Goal: Obtain resource: Download file/media

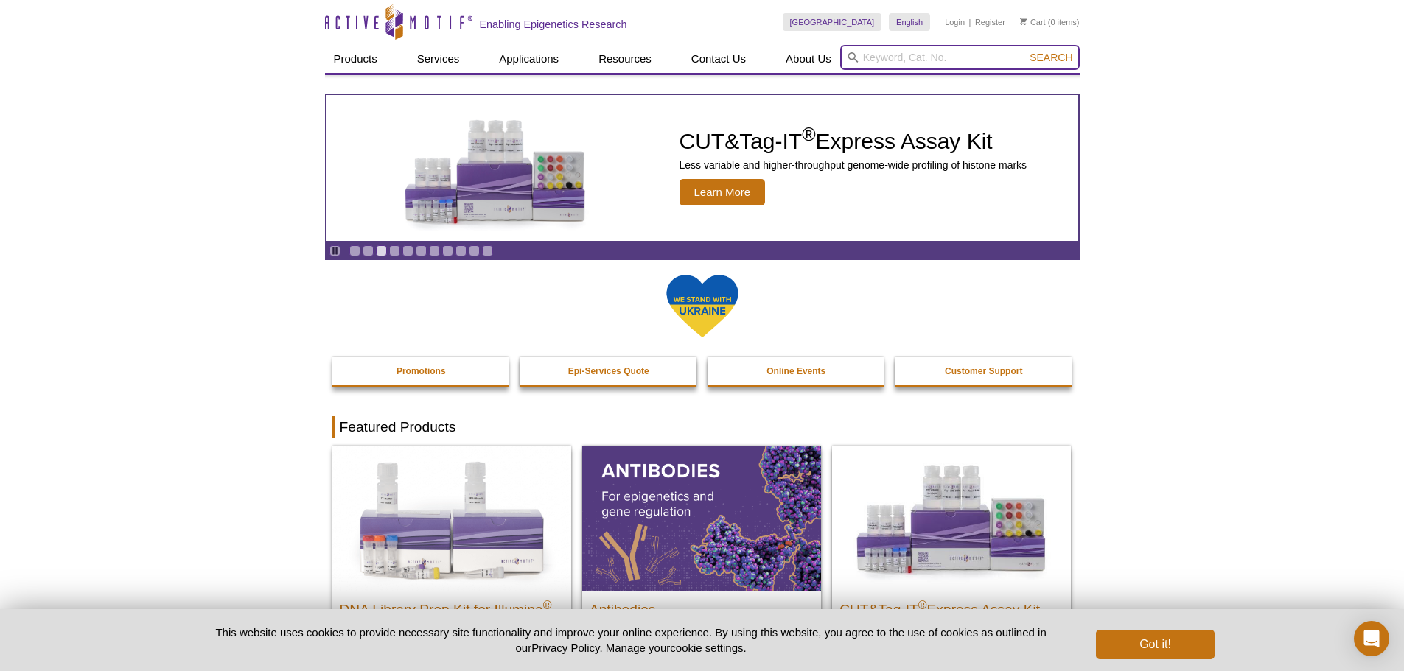
click at [860, 58] on input "search" at bounding box center [960, 57] width 240 height 25
type input "PIXUL"
click at [1025, 51] on button "Search" at bounding box center [1051, 57] width 52 height 13
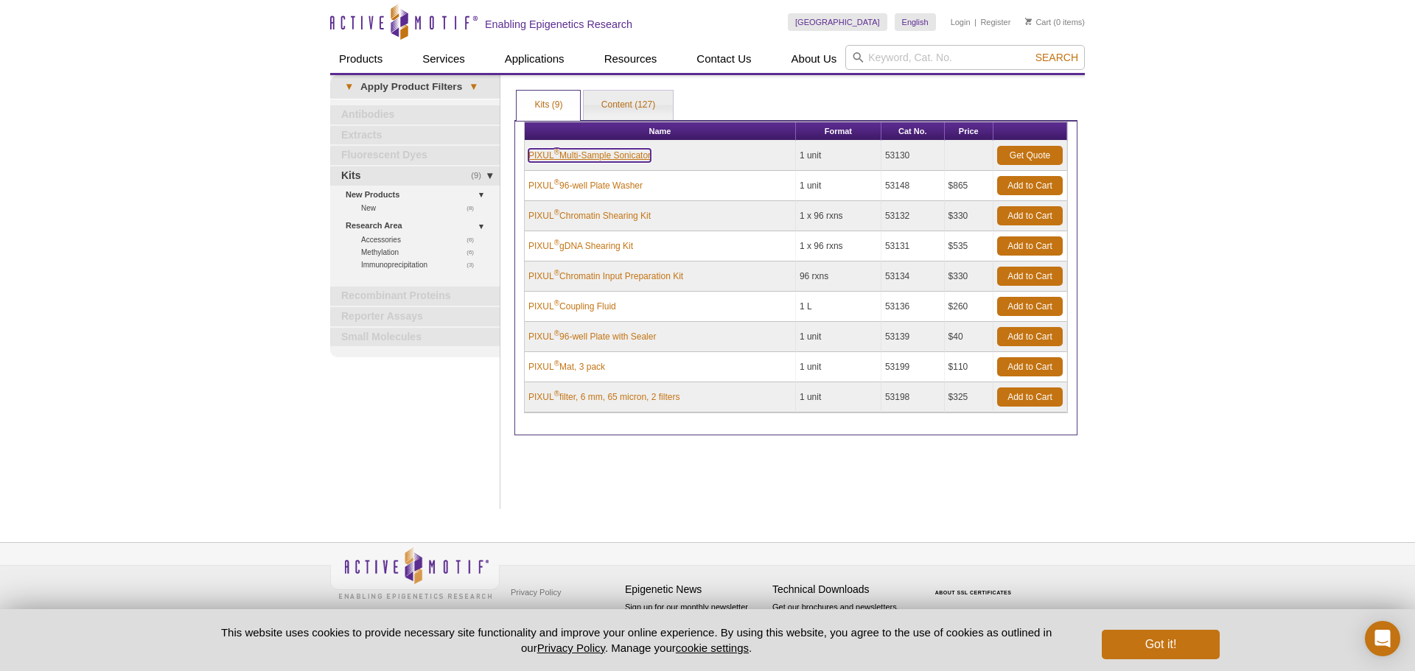
click at [618, 151] on link "PIXUL ® Multi-Sample Sonicator" at bounding box center [589, 155] width 122 height 13
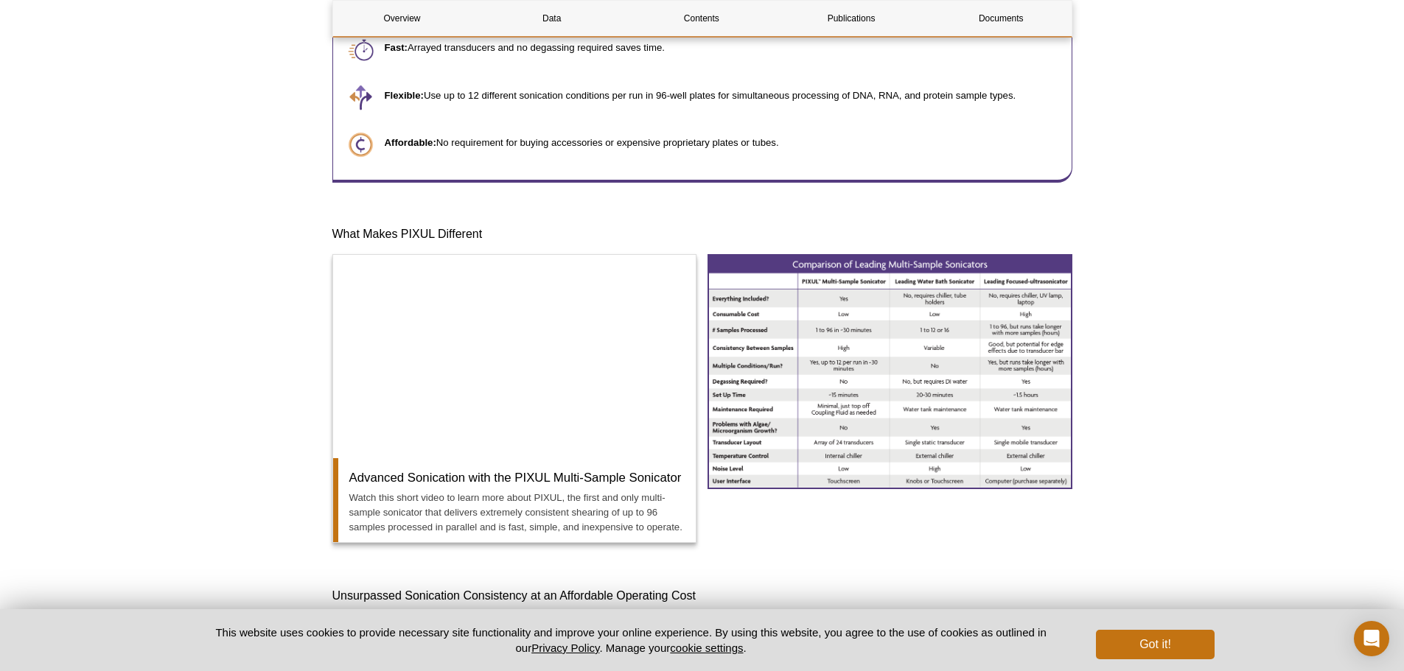
scroll to position [1032, 0]
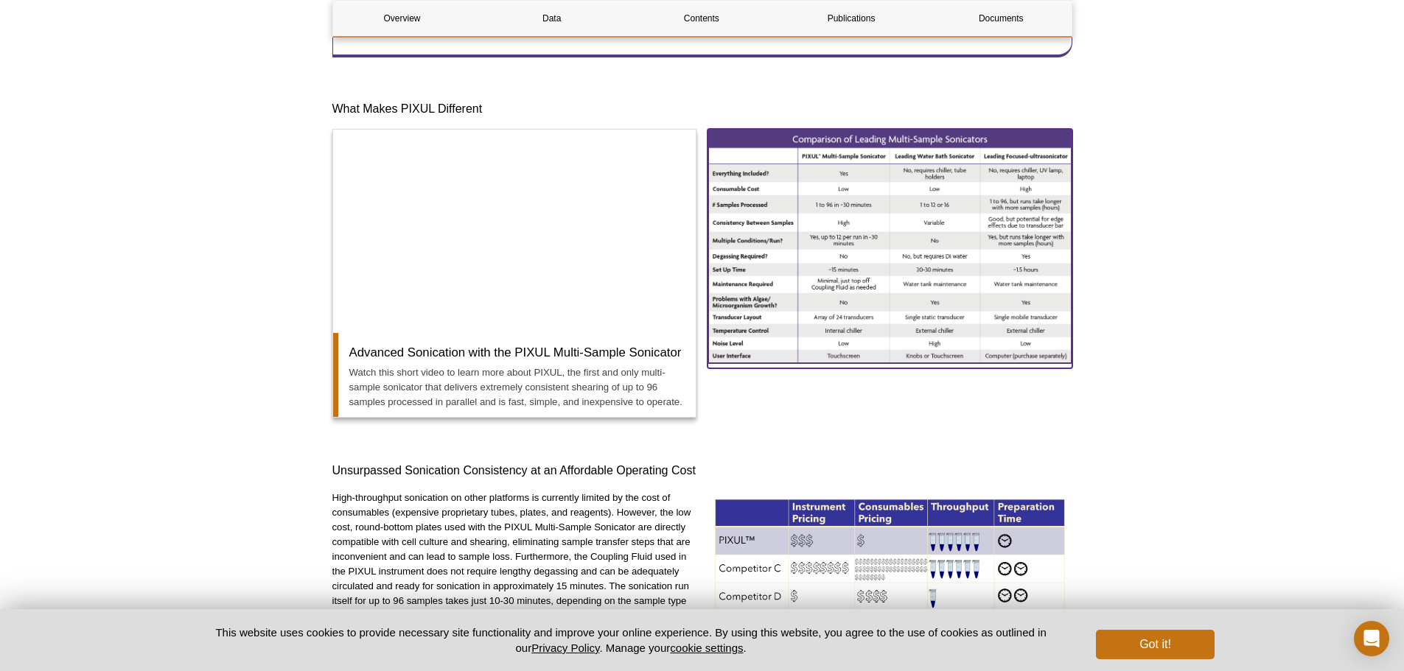
click at [862, 231] on img at bounding box center [890, 246] width 365 height 234
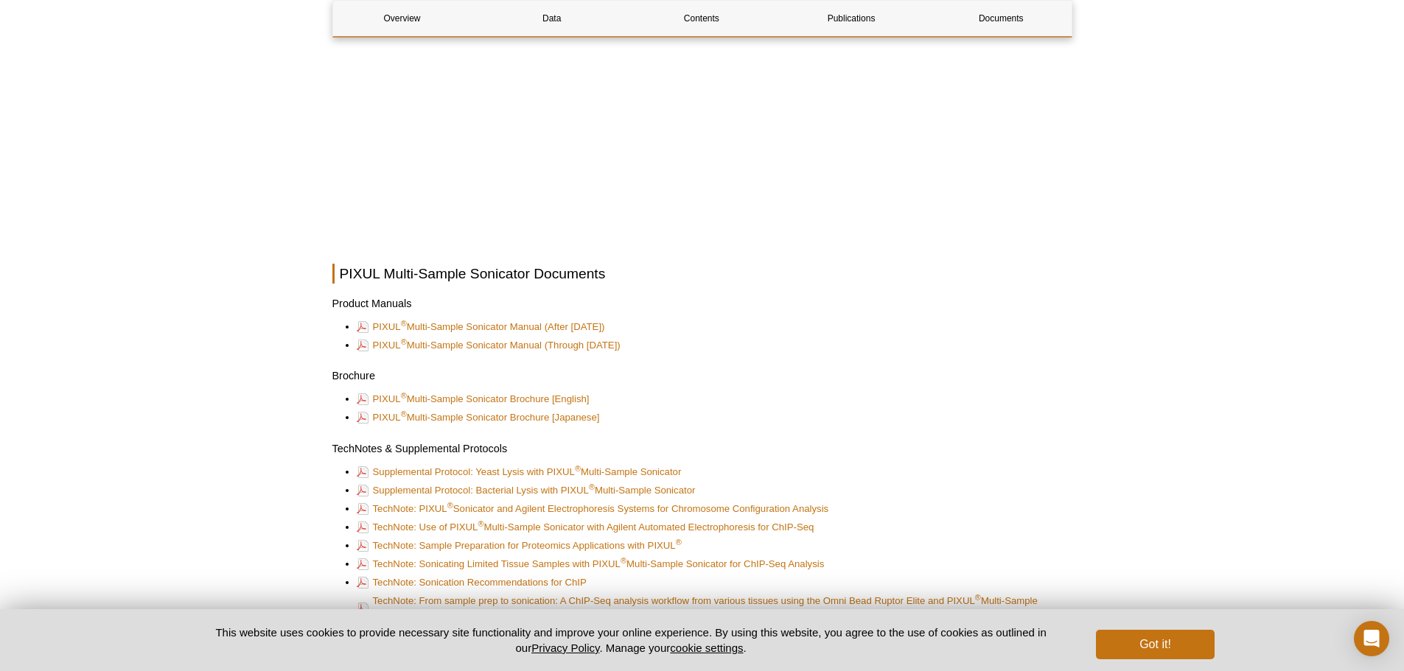
scroll to position [3870, 0]
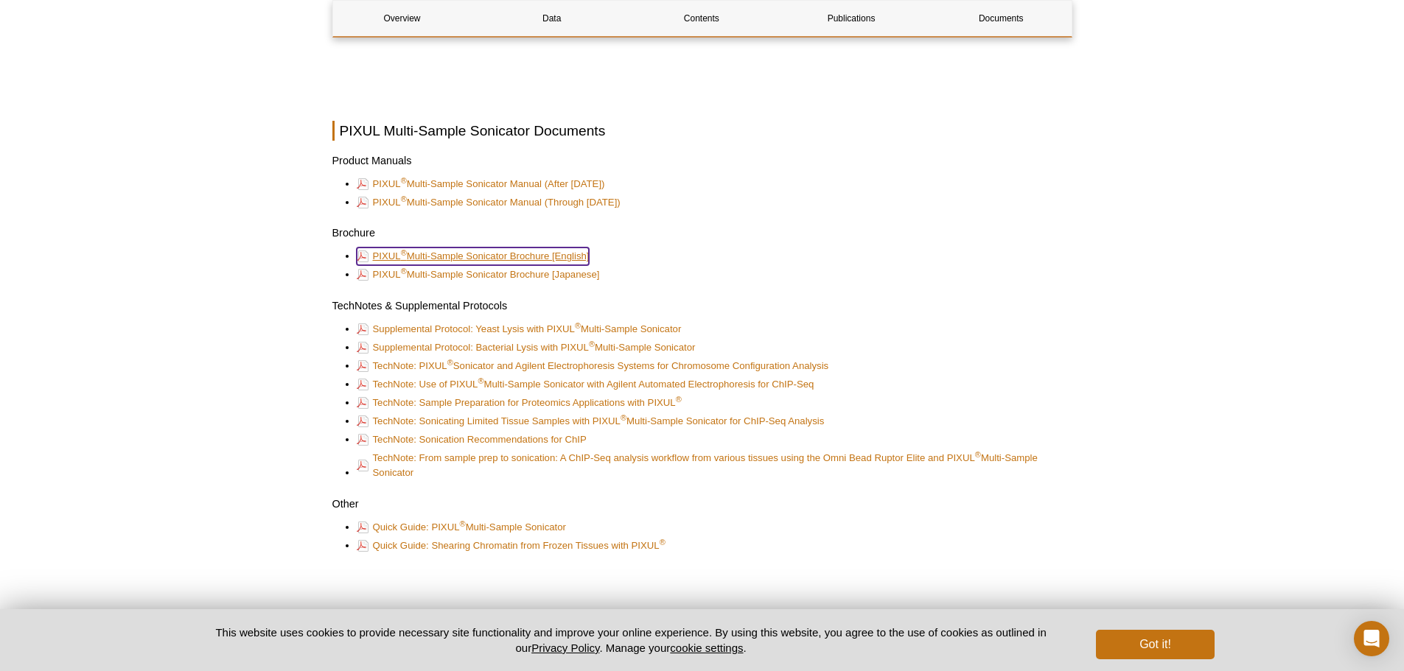
click at [516, 251] on link "PIXUL ® Multi-Sample Sonicator Brochure [English]" at bounding box center [473, 257] width 233 height 18
